Goal: Task Accomplishment & Management: Manage account settings

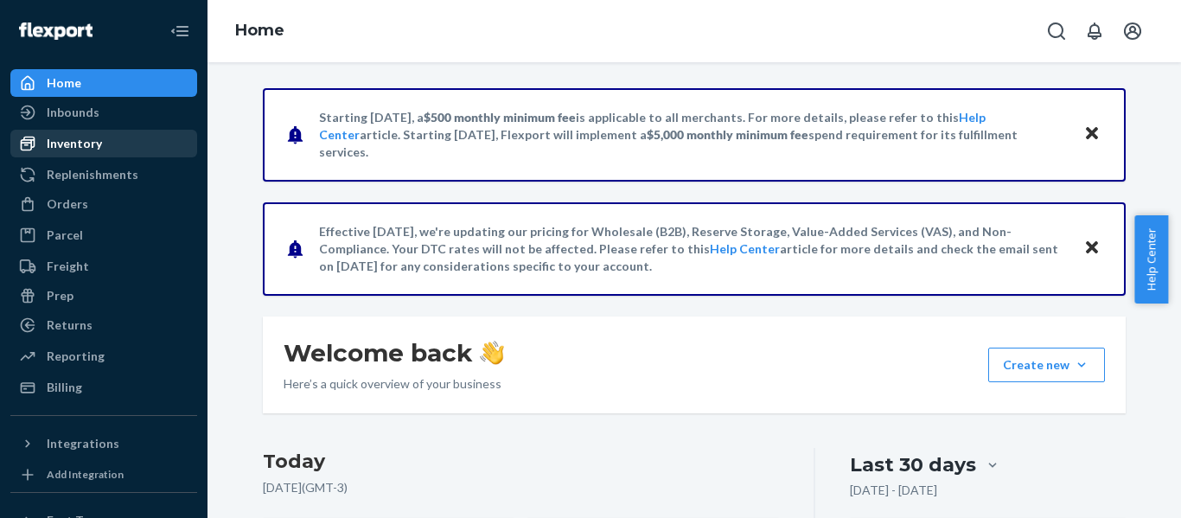
click at [136, 137] on div "Inventory" at bounding box center [103, 143] width 183 height 24
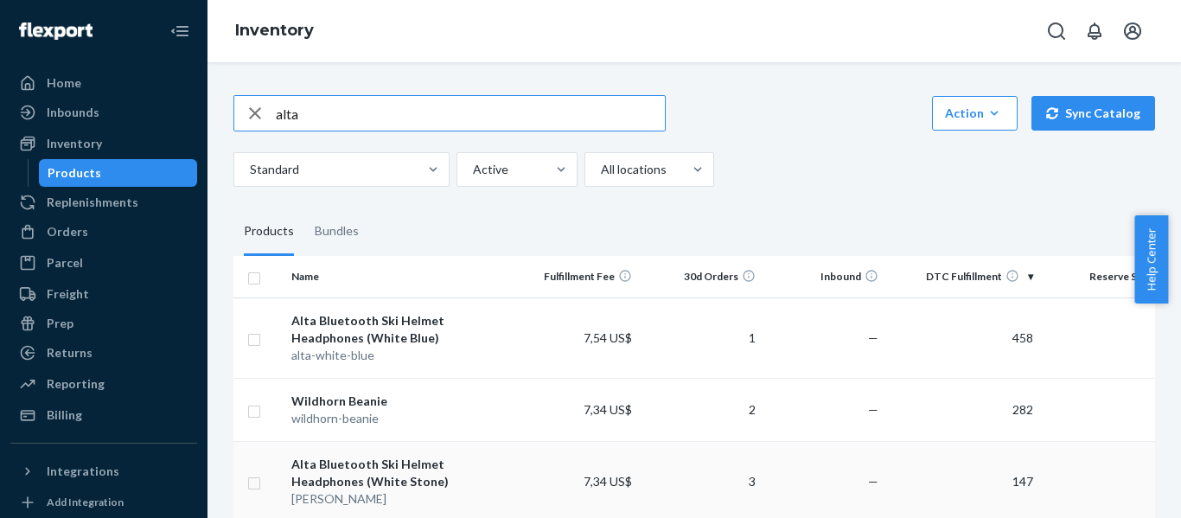
type input "alta"
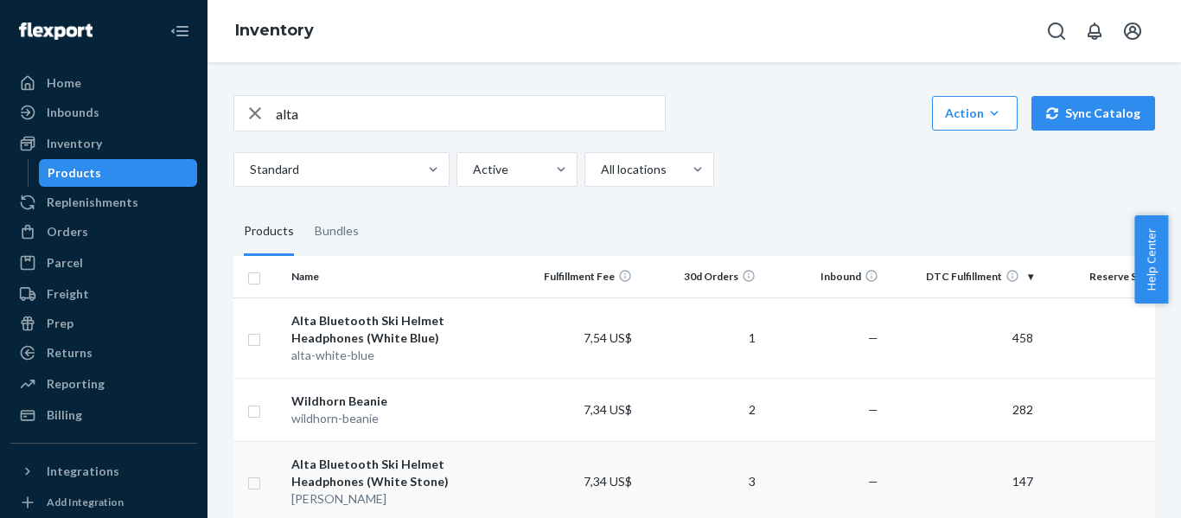
click at [437, 459] on div "Alta Bluetooth Ski Helmet Headphones (White Stone)" at bounding box center [399, 473] width 217 height 35
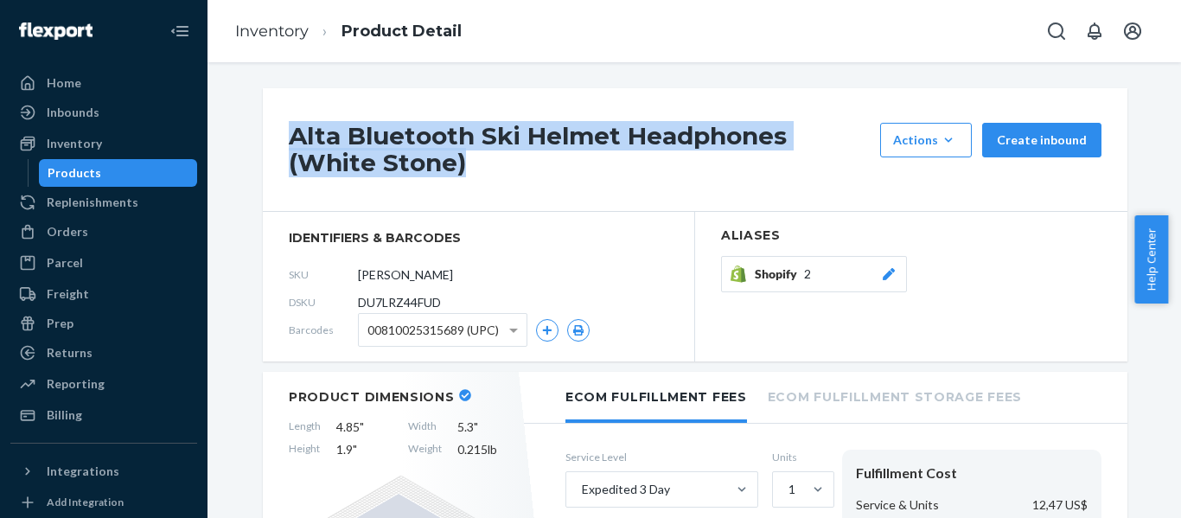
drag, startPoint x: 371, startPoint y: 164, endPoint x: 290, endPoint y: 124, distance: 90.9
click at [290, 124] on h1 "Alta Bluetooth Ski Helmet Headphones (White Stone)" at bounding box center [580, 150] width 583 height 54
copy h1 "Alta Bluetooth Ski Helmet Headphones (White Stone)"
click at [436, 277] on input "[PERSON_NAME]" at bounding box center [435, 275] width 135 height 33
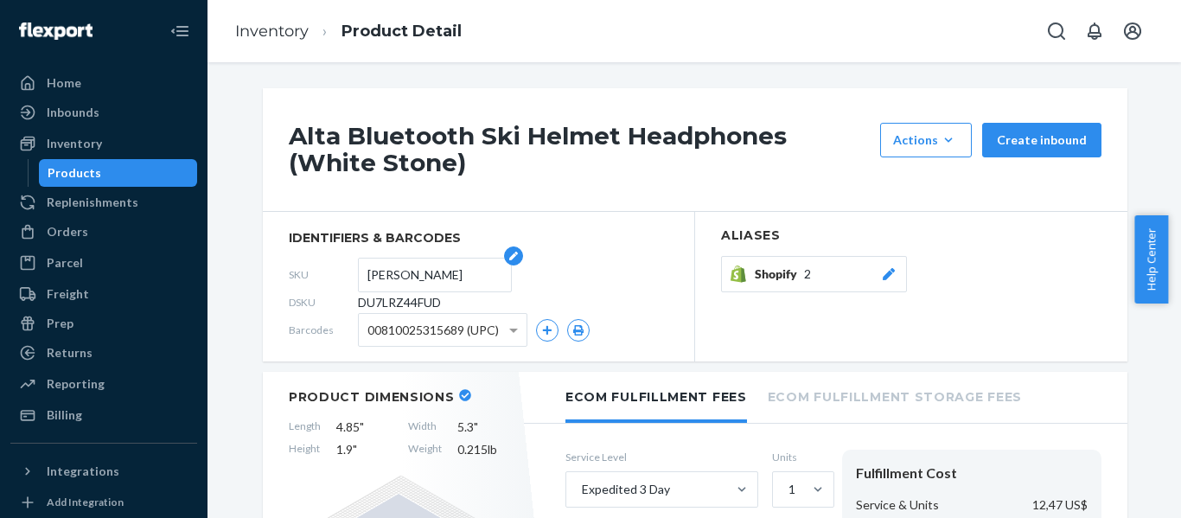
click at [436, 277] on input "[PERSON_NAME]" at bounding box center [435, 275] width 135 height 33
click at [401, 132] on h1 "Alta Bluetooth Ski Helmet Headphones (White Stone)" at bounding box center [580, 150] width 583 height 54
click at [261, 26] on link "Inventory" at bounding box center [272, 31] width 74 height 19
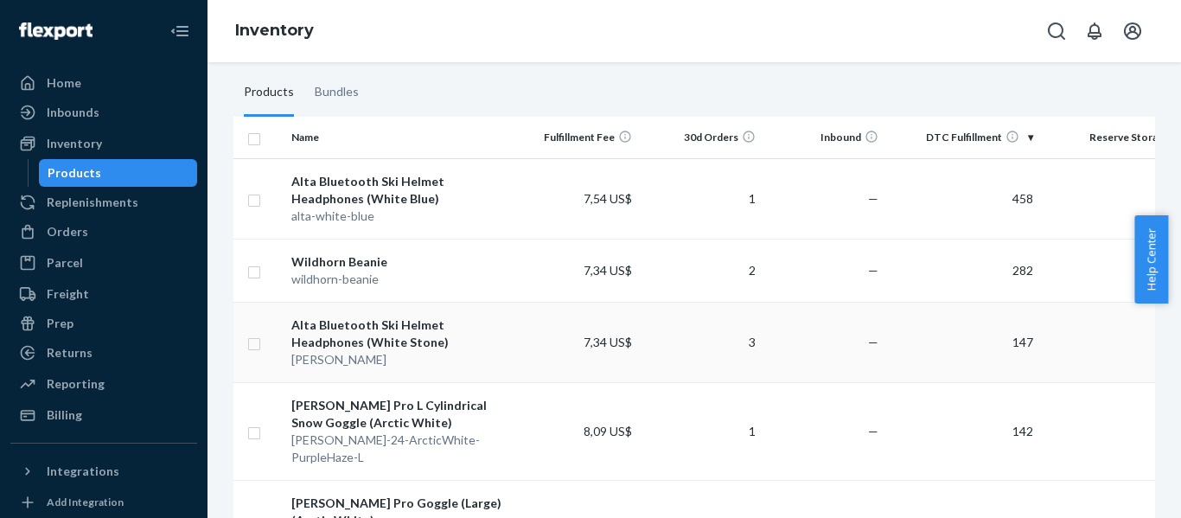
scroll to position [0, 1]
click at [478, 334] on div "Alta Bluetooth Ski Helmet Headphones (White Stone)" at bounding box center [399, 334] width 217 height 35
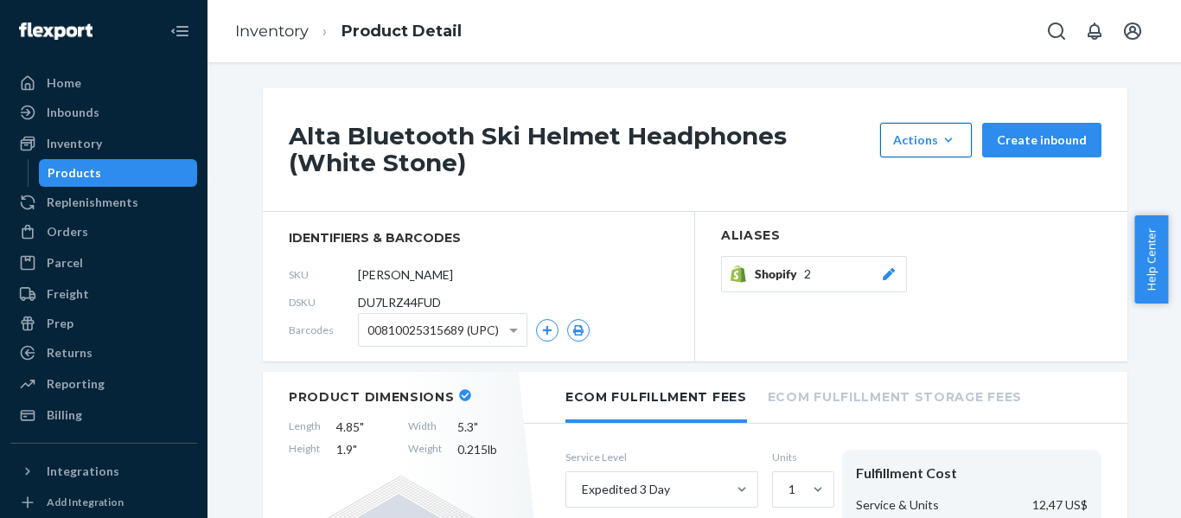
click at [921, 145] on div "Actions" at bounding box center [926, 139] width 66 height 17
click at [794, 173] on h1 "Alta Bluetooth Ski Helmet Headphones (White Stone)" at bounding box center [580, 150] width 583 height 54
click at [917, 143] on div "Actions" at bounding box center [926, 139] width 66 height 17
